Goal: Use online tool/utility: Utilize a website feature to perform a specific function

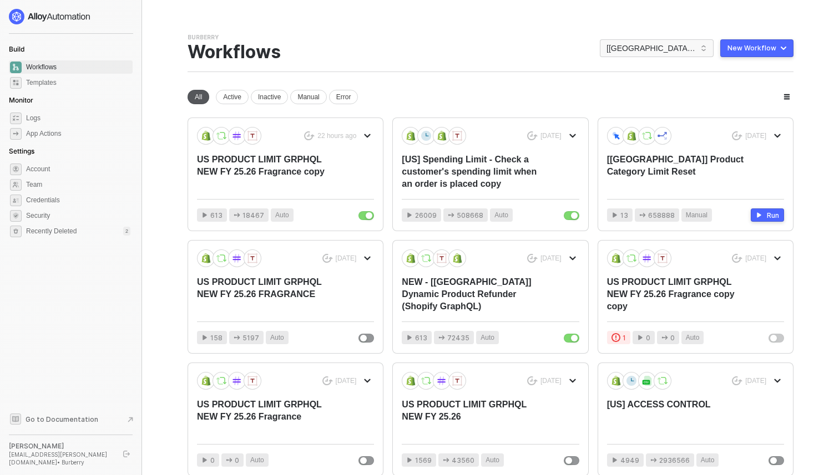
click at [196, 99] on div "All" at bounding box center [199, 97] width 22 height 14
click at [657, 48] on span "[[GEOGRAPHIC_DATA]] Burberry" at bounding box center [656, 48] width 100 height 17
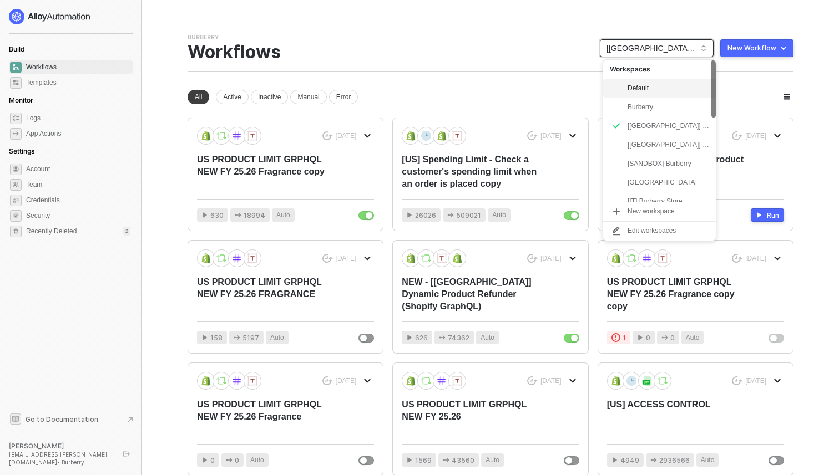
click at [652, 90] on div "Default" at bounding box center [668, 88] width 82 height 13
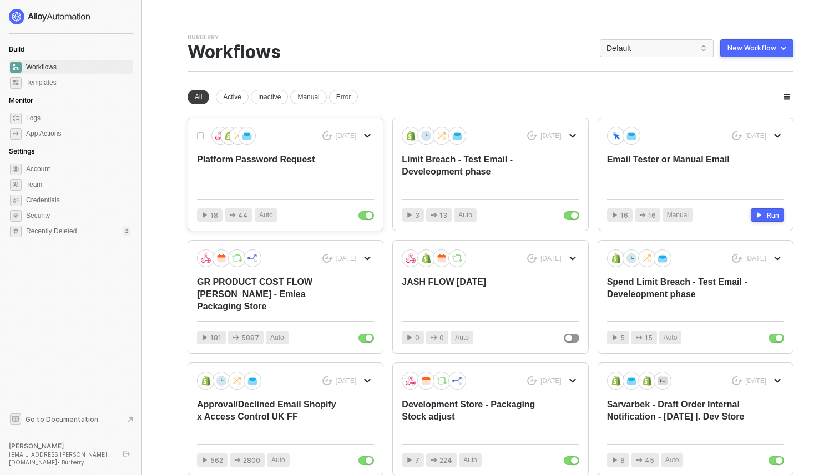
click at [324, 164] on div "Platform Password Request" at bounding box center [267, 172] width 141 height 37
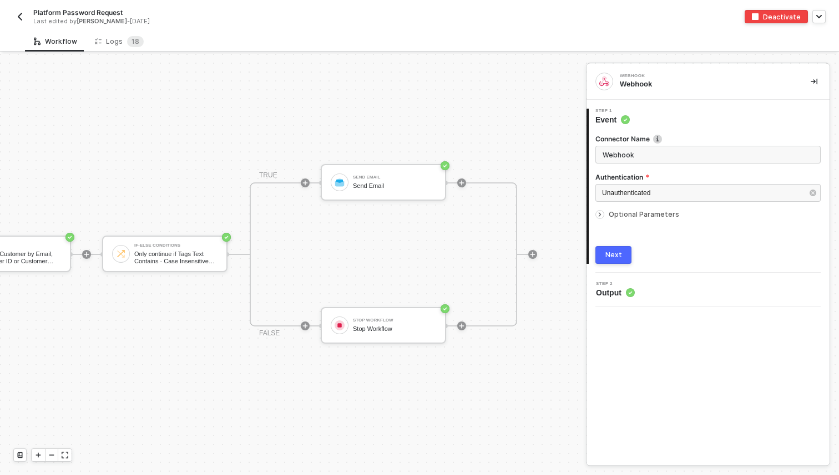
scroll to position [21, 245]
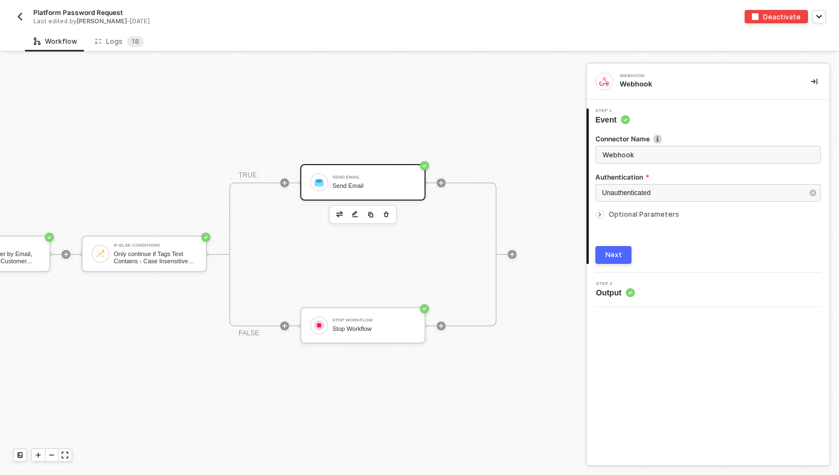
click at [345, 186] on div "Send Email" at bounding box center [373, 186] width 83 height 7
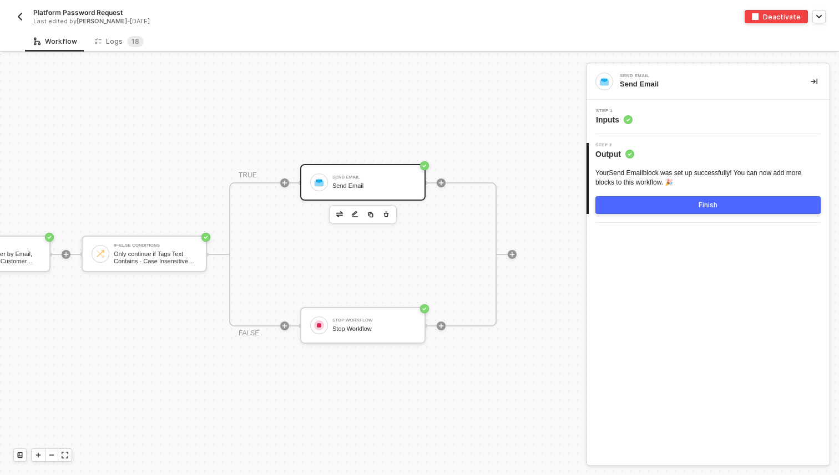
click at [621, 122] on span "Inputs" at bounding box center [614, 119] width 37 height 11
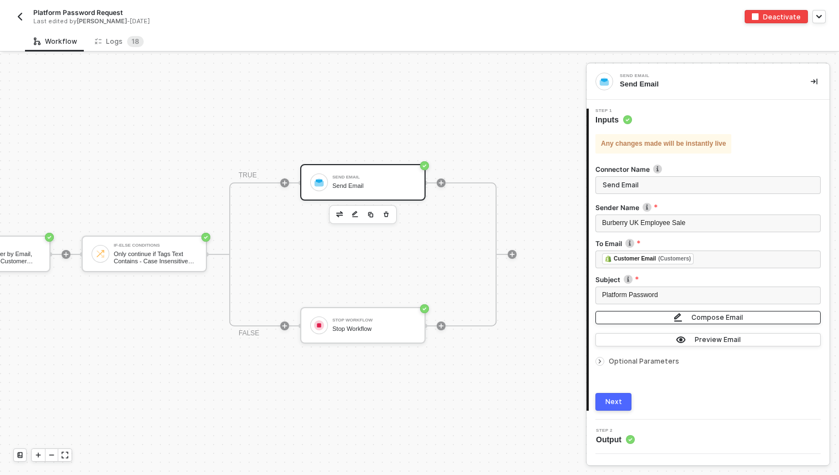
click at [678, 316] on img "button" at bounding box center [677, 318] width 9 height 10
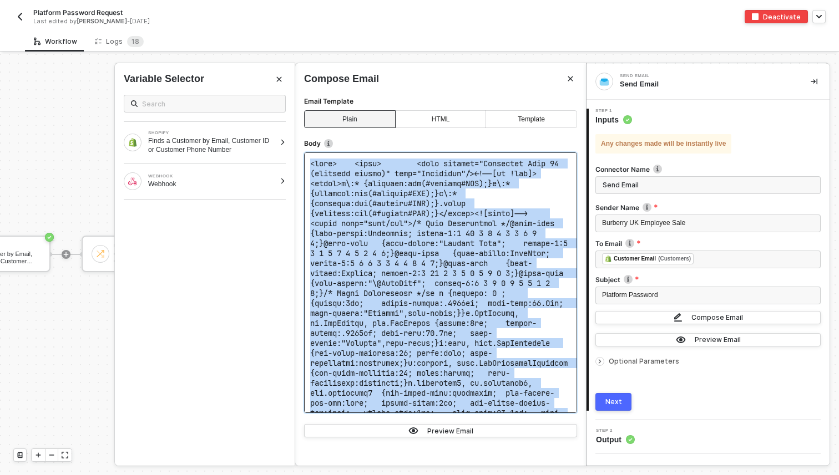
copy code "<html> <head> <meta content="Microsoft Word 15 (filtered medium)" name="Generat…"
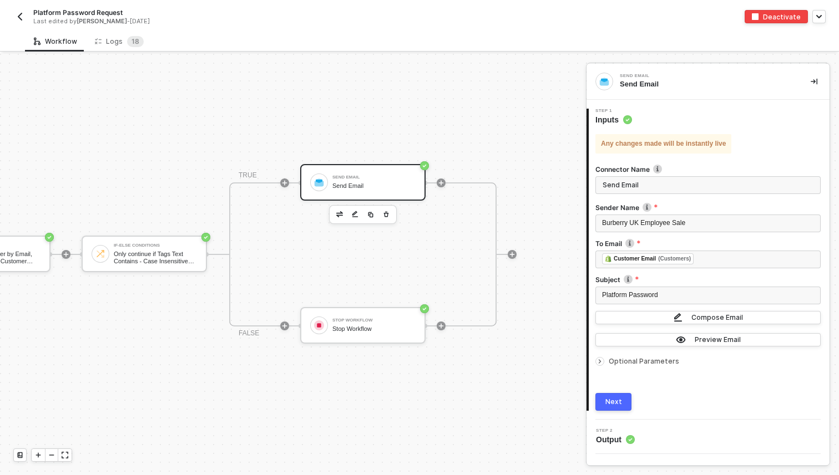
click at [496, 184] on div "TRUE Send Email Send Email FALSE Stop Workflow Stop Workflow" at bounding box center [362, 255] width 310 height 144
click at [639, 318] on button "Compose Email" at bounding box center [707, 317] width 225 height 13
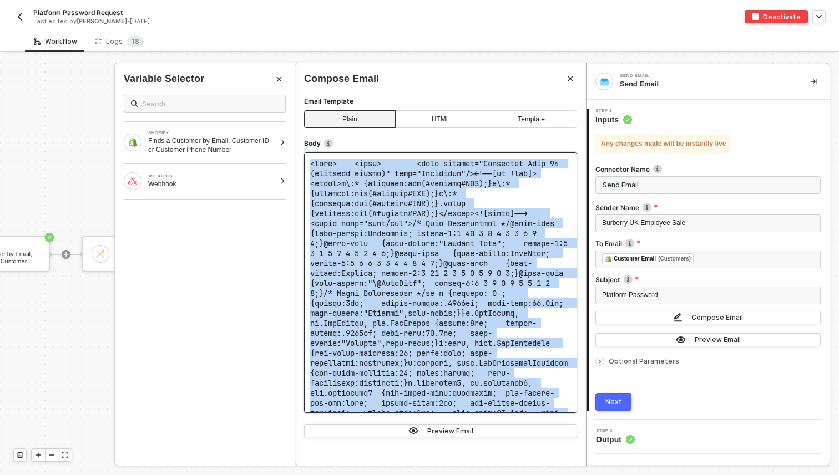
copy code "<html> <head> <meta content="Microsoft Word 15 (filtered medium)" name="Generat…"
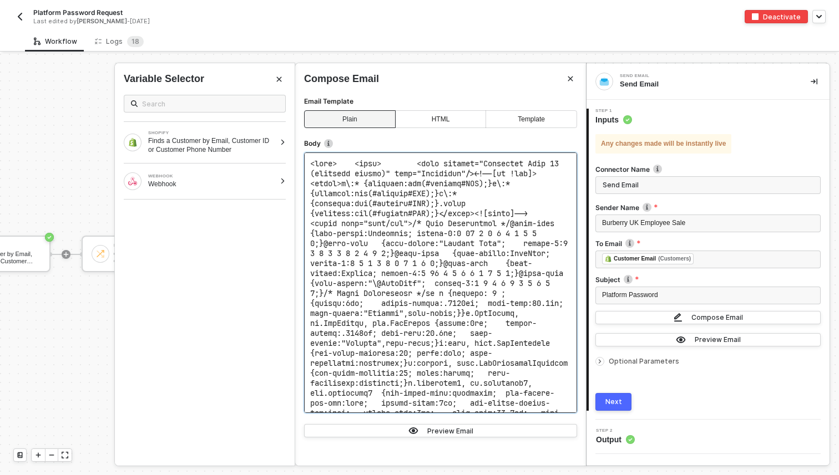
scroll to position [902, 0]
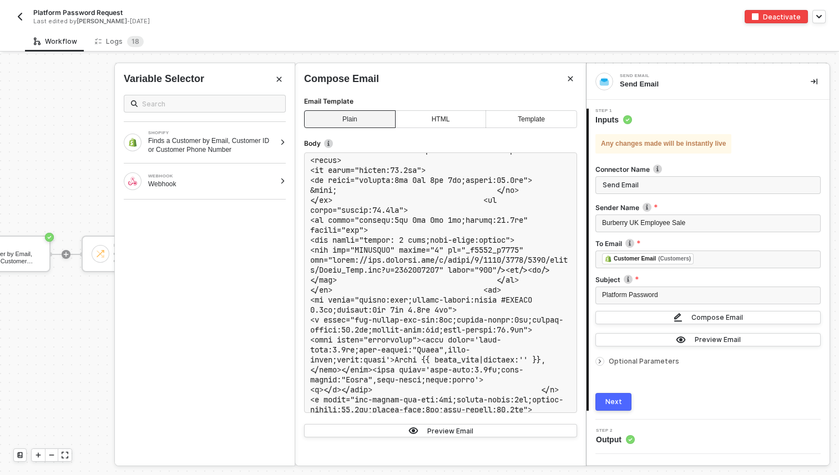
click at [609, 401] on div "Next" at bounding box center [613, 402] width 17 height 9
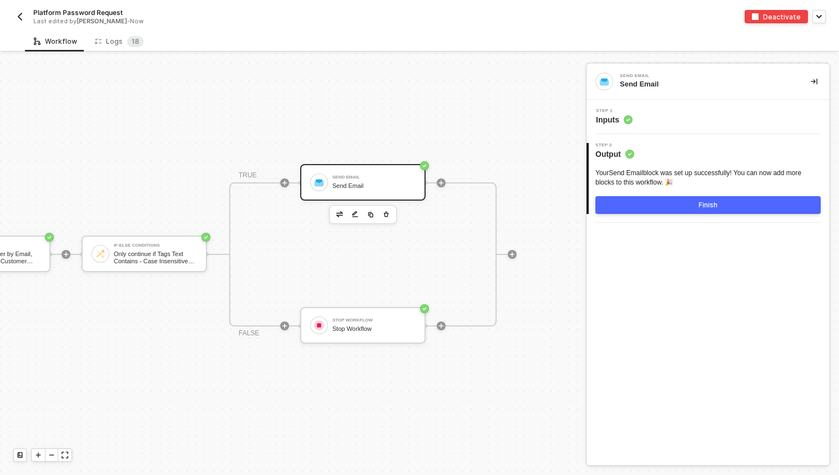
click at [637, 205] on button "Finish" at bounding box center [707, 205] width 225 height 18
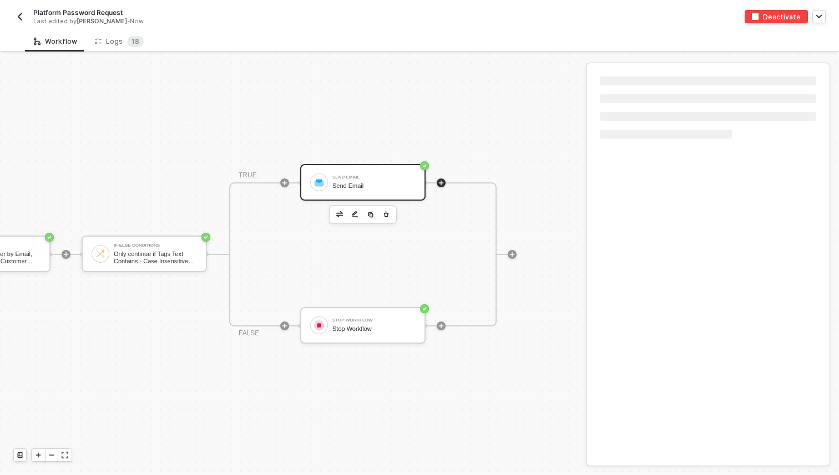
click at [351, 181] on div "Send Email Send Email" at bounding box center [373, 182] width 83 height 21
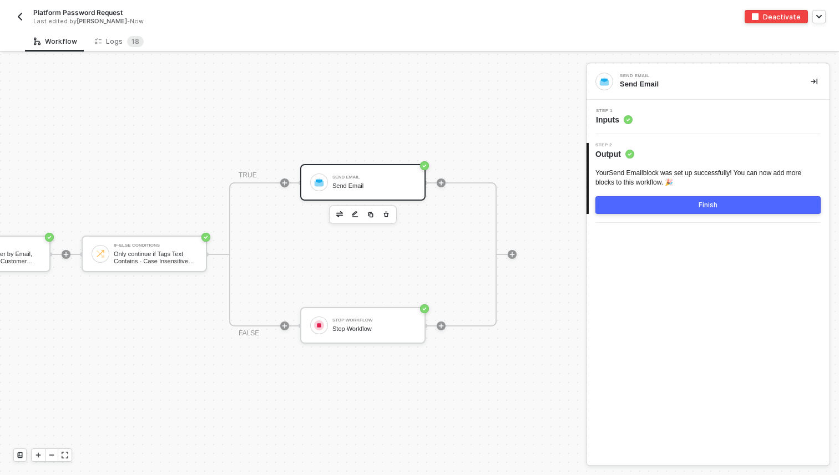
click at [677, 126] on div "Step 1 Inputs" at bounding box center [707, 117] width 243 height 34
click at [659, 118] on div "Step 1 Inputs" at bounding box center [709, 117] width 240 height 17
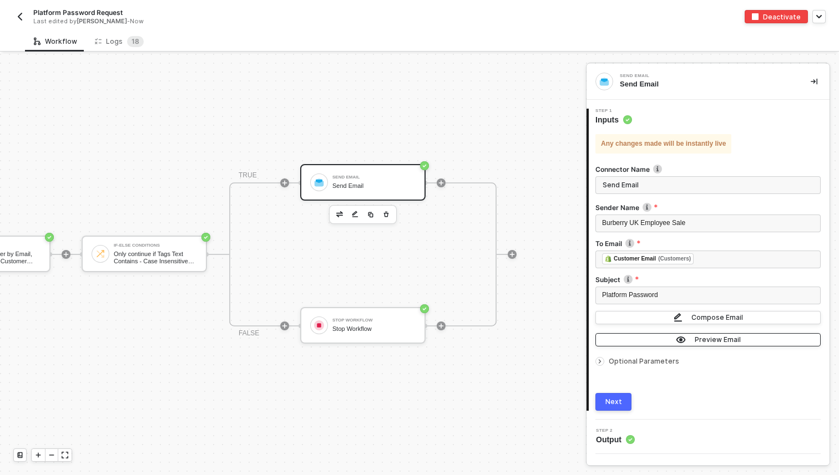
click at [722, 335] on div "Preview Email" at bounding box center [718, 339] width 46 height 9
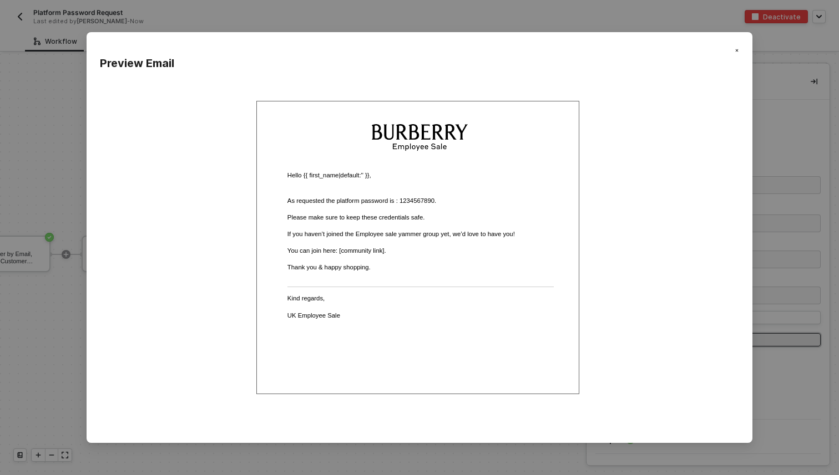
click at [59, 325] on div "Preview Email" at bounding box center [419, 237] width 839 height 475
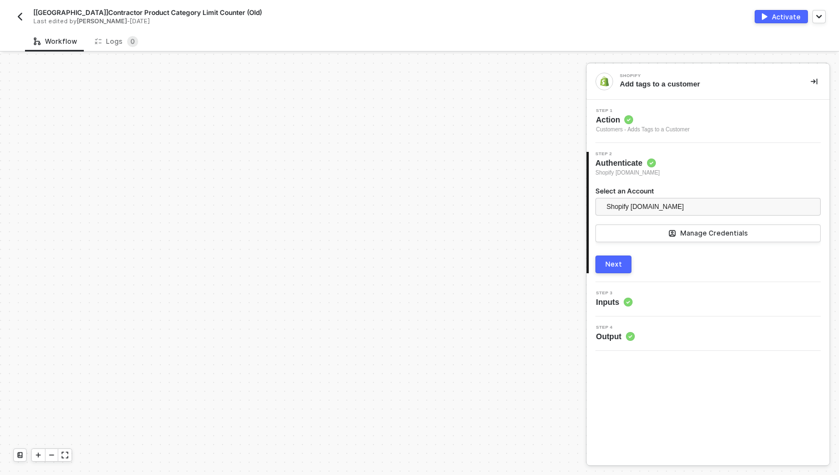
scroll to position [2873, 0]
